Goal: Transaction & Acquisition: Subscribe to service/newsletter

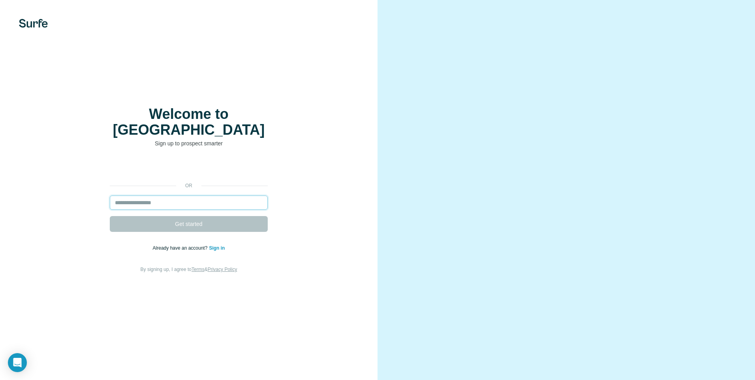
click at [197, 196] on input "email" at bounding box center [189, 202] width 158 height 14
type input "**********"
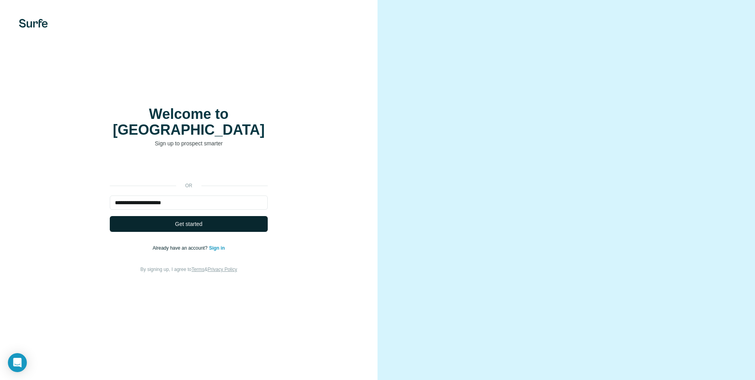
click at [180, 220] on span "Get started" at bounding box center [188, 224] width 27 height 8
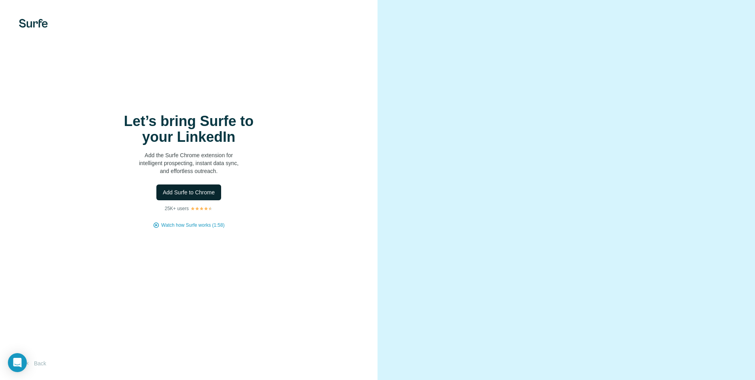
click at [181, 191] on span "Add Surfe to Chrome" at bounding box center [189, 192] width 52 height 8
